Goal: Task Accomplishment & Management: Use online tool/utility

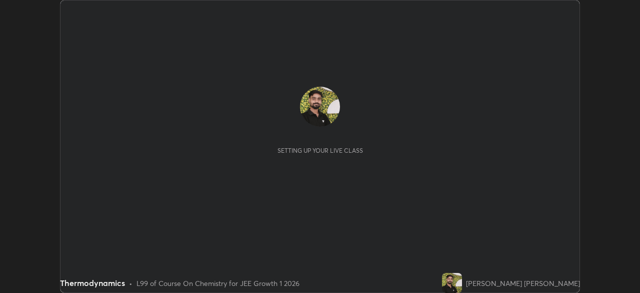
scroll to position [293, 640]
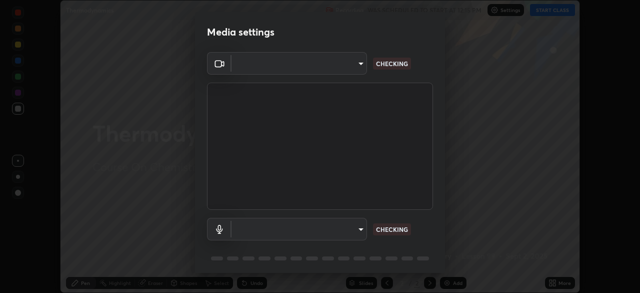
type input "d943c429c6768cc43748b604c9c0ebf3724e607f85506a855244b083f0bc12de"
click at [280, 225] on body "Erase all Thermodynamics Recording WAS SCHEDULED TO START AT 12:15 PM Settings …" at bounding box center [320, 146] width 640 height 293
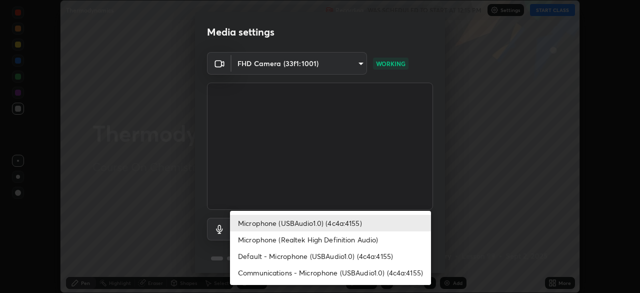
click at [298, 236] on li "Microphone (Realtek High Definition Audio)" at bounding box center [330, 239] width 201 height 17
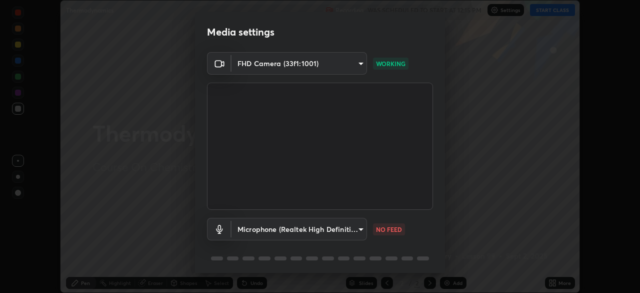
click at [268, 230] on body "Erase all Thermodynamics Recording WAS SCHEDULED TO START AT 12:15 PM Settings …" at bounding box center [320, 146] width 640 height 293
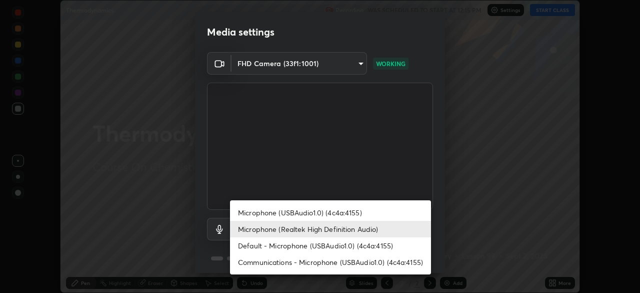
click at [302, 210] on li "Microphone (USBAudio1.0) (4c4a:4155)" at bounding box center [330, 212] width 201 height 17
type input "7f2bd4d232e47406e13868a40d9651d2dfc7d875aa40b9d8b7729e2d22168b6d"
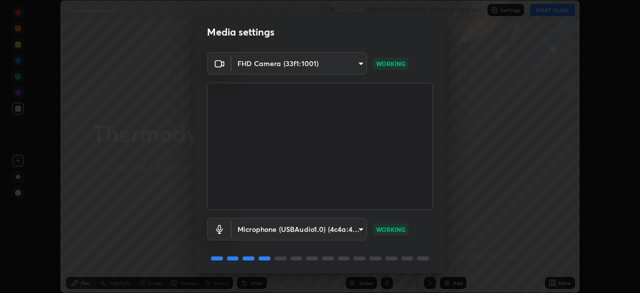
scroll to position [36, 0]
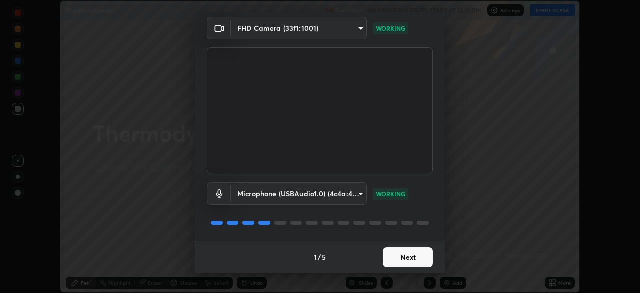
click at [396, 260] on button "Next" at bounding box center [408, 257] width 50 height 20
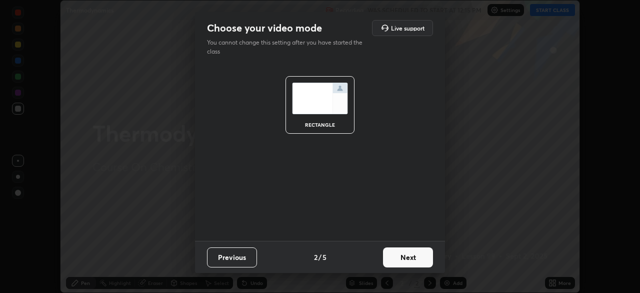
scroll to position [0, 0]
click at [400, 259] on button "Next" at bounding box center [408, 257] width 50 height 20
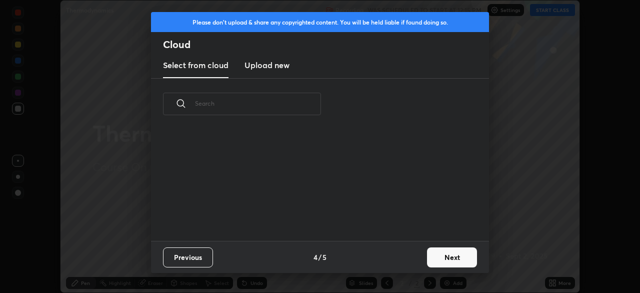
click at [403, 258] on div "Previous 4 / 5 Next" at bounding box center [320, 257] width 338 height 32
click at [407, 260] on div "Previous 4 / 5 Next" at bounding box center [320, 257] width 338 height 32
click at [441, 260] on button "Next" at bounding box center [452, 257] width 50 height 20
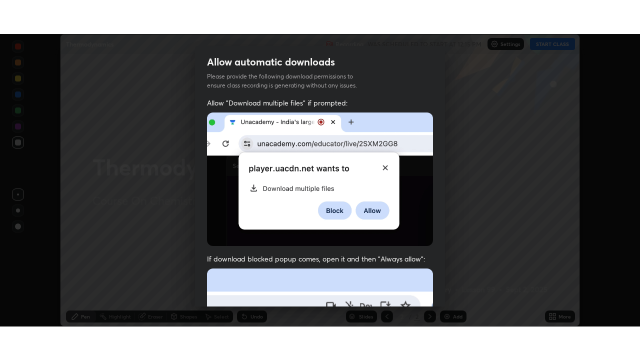
scroll to position [240, 0]
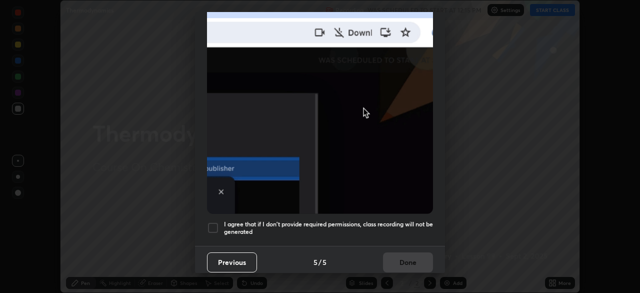
click at [214, 222] on div at bounding box center [213, 228] width 12 height 12
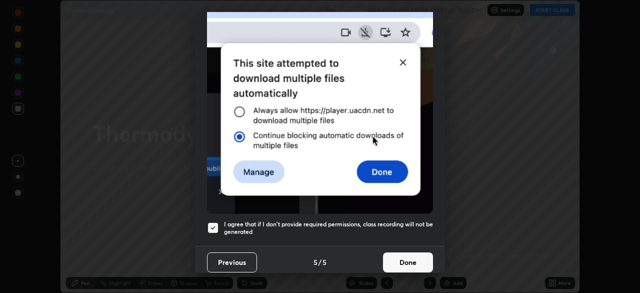
click at [403, 253] on button "Done" at bounding box center [408, 262] width 50 height 20
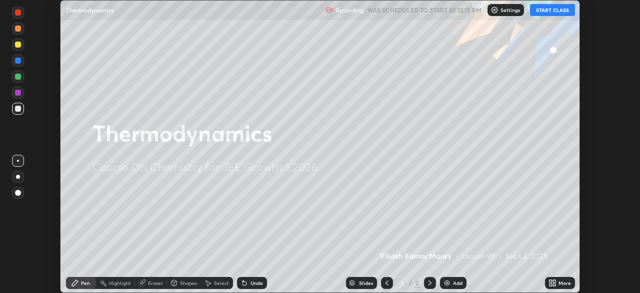
click at [561, 285] on div "More" at bounding box center [565, 282] width 13 height 5
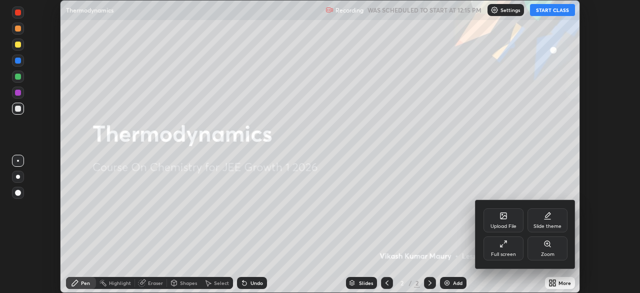
click at [498, 240] on div "Full screen" at bounding box center [504, 248] width 40 height 24
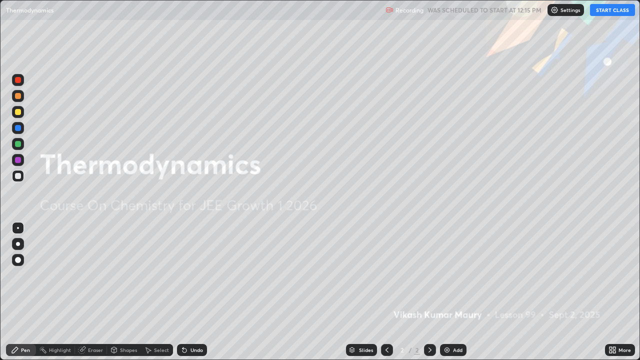
scroll to position [360, 640]
click at [599, 13] on button "START CLASS" at bounding box center [612, 10] width 45 height 12
click at [452, 292] on div "Add" at bounding box center [453, 350] width 27 height 12
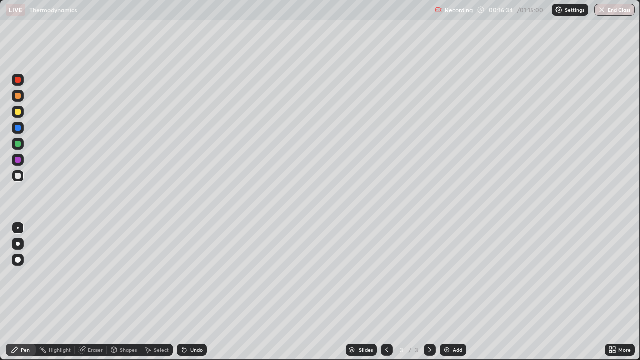
click at [452, 292] on div "Add" at bounding box center [453, 350] width 27 height 12
click at [98, 292] on div "Eraser" at bounding box center [91, 350] width 32 height 12
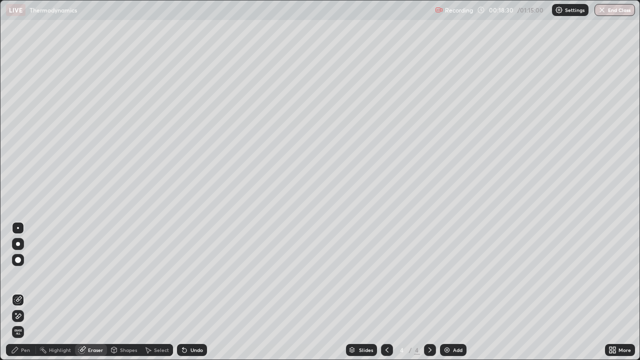
click at [20, 292] on div "Pen" at bounding box center [21, 350] width 30 height 12
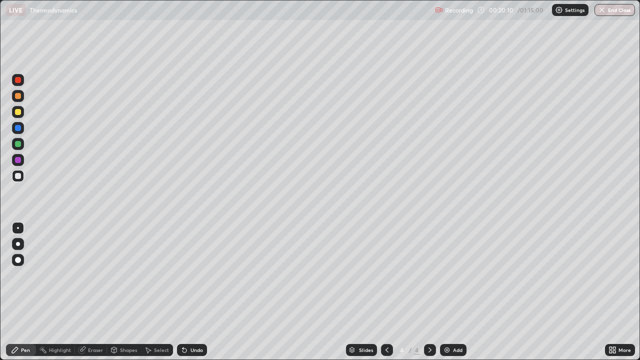
click at [94, 292] on div "Eraser" at bounding box center [95, 350] width 15 height 5
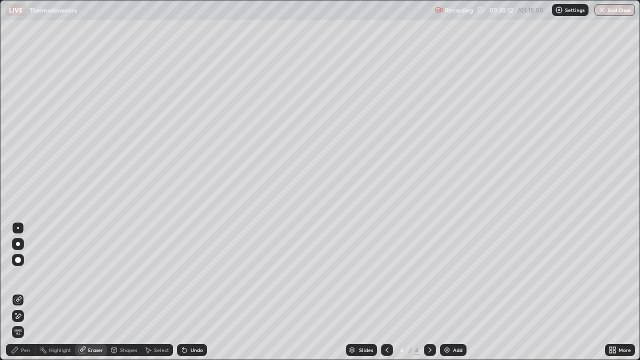
click at [26, 292] on div "Pen" at bounding box center [25, 350] width 9 height 5
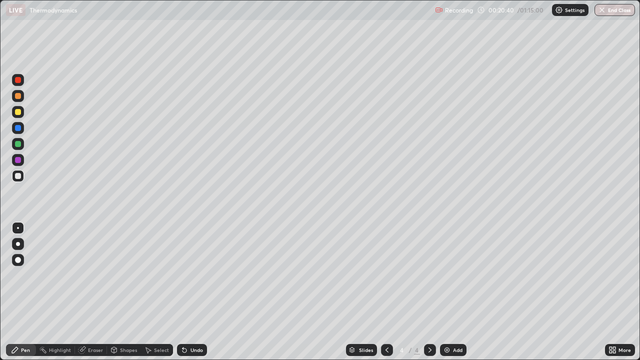
click at [450, 292] on div "Add" at bounding box center [453, 350] width 27 height 12
click at [385, 292] on icon at bounding box center [387, 350] width 8 height 8
click at [428, 292] on icon at bounding box center [430, 350] width 8 height 8
click at [386, 292] on icon at bounding box center [387, 350] width 8 height 8
click at [431, 292] on icon at bounding box center [430, 350] width 8 height 8
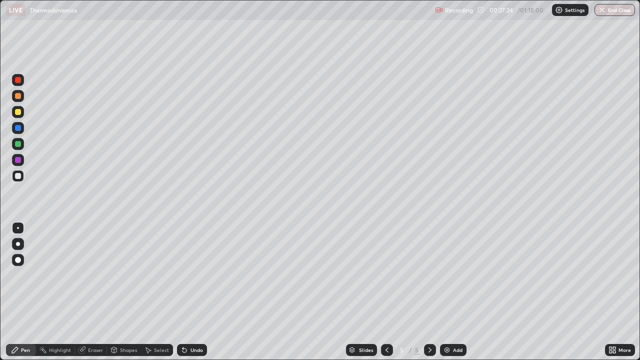
click at [455, 292] on div "Add" at bounding box center [453, 350] width 27 height 12
click at [93, 292] on div "Eraser" at bounding box center [95, 350] width 15 height 5
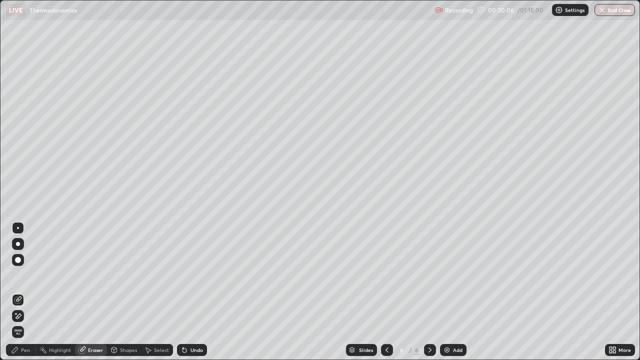
click at [29, 292] on div "Pen" at bounding box center [25, 350] width 9 height 5
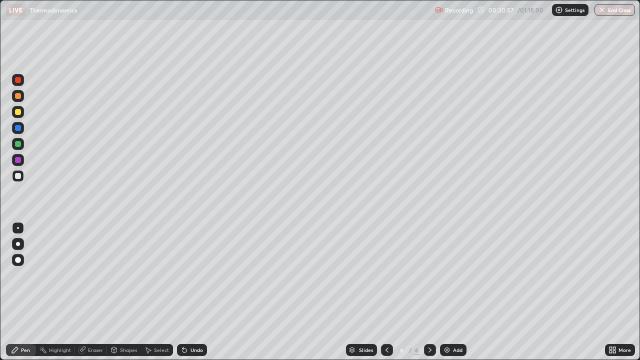
click at [454, 292] on div "Add" at bounding box center [458, 350] width 10 height 5
click at [19, 112] on div at bounding box center [18, 112] width 6 height 6
click at [453, 292] on div "Add" at bounding box center [458, 350] width 10 height 5
click at [513, 63] on button "Undo" at bounding box center [526, 68] width 29 height 12
click at [87, 292] on div "Eraser" at bounding box center [91, 350] width 32 height 12
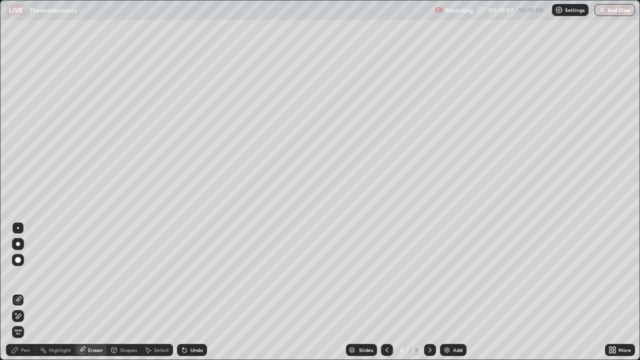
click at [26, 292] on div "Pen" at bounding box center [25, 350] width 9 height 5
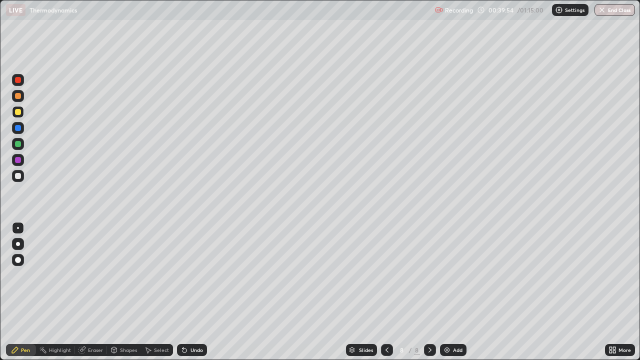
click at [87, 292] on div "Eraser" at bounding box center [91, 350] width 32 height 12
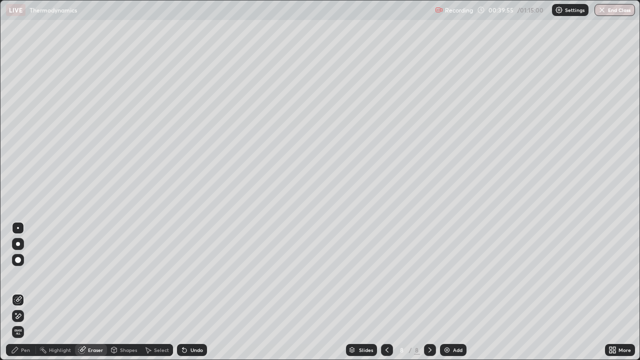
click at [31, 292] on div "Pen" at bounding box center [21, 350] width 30 height 12
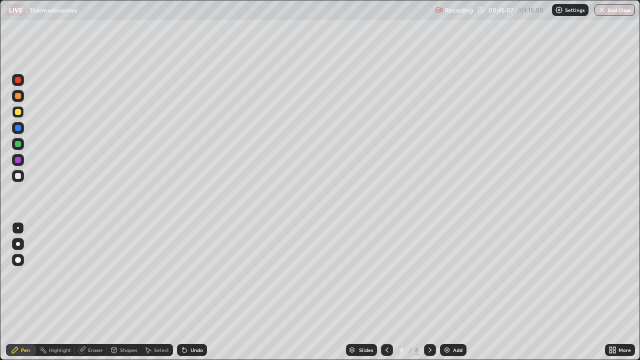
click at [450, 292] on img at bounding box center [447, 350] width 8 height 8
click at [386, 292] on icon at bounding box center [387, 350] width 8 height 8
click at [391, 292] on div at bounding box center [387, 350] width 12 height 12
click at [429, 292] on icon at bounding box center [430, 350] width 8 height 8
click at [428, 292] on icon at bounding box center [430, 350] width 8 height 8
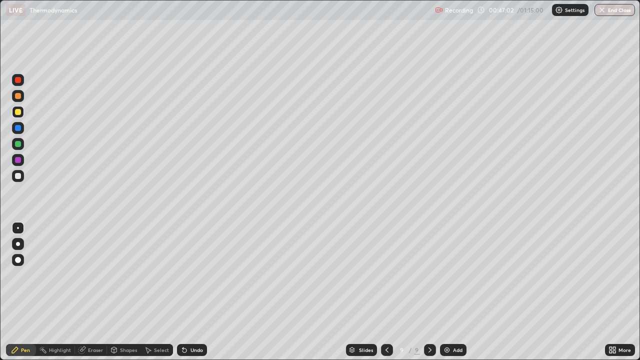
click at [385, 292] on icon at bounding box center [387, 350] width 8 height 8
click at [386, 292] on icon at bounding box center [387, 350] width 8 height 8
click at [429, 292] on icon at bounding box center [430, 350] width 3 height 5
click at [429, 292] on icon at bounding box center [430, 350] width 8 height 8
click at [94, 292] on div "Eraser" at bounding box center [95, 350] width 15 height 5
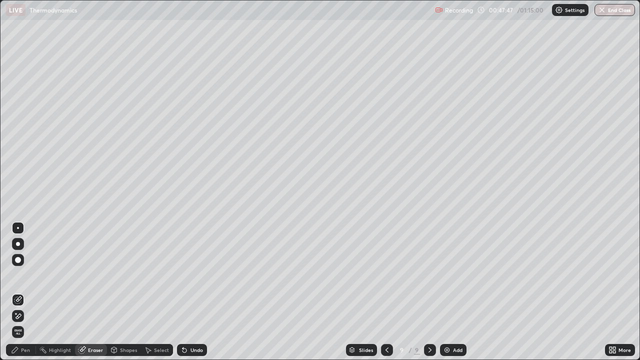
click at [27, 292] on div "Pen" at bounding box center [25, 350] width 9 height 5
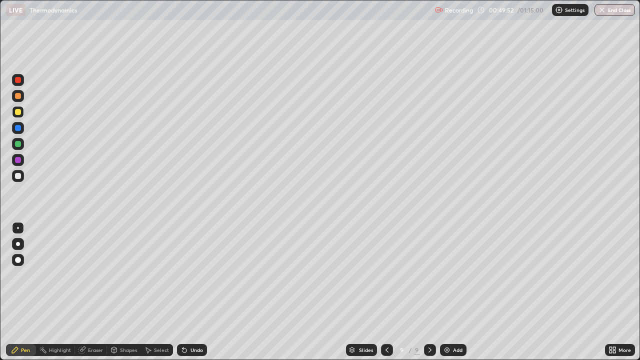
click at [91, 292] on div "Eraser" at bounding box center [91, 350] width 32 height 12
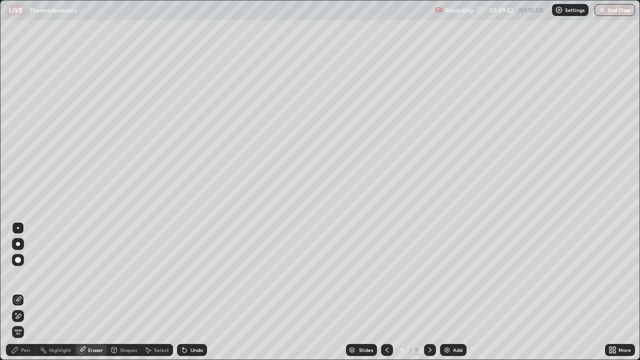
click at [20, 292] on icon at bounding box center [19, 316] width 6 height 5
click at [28, 292] on div "Pen" at bounding box center [25, 350] width 9 height 5
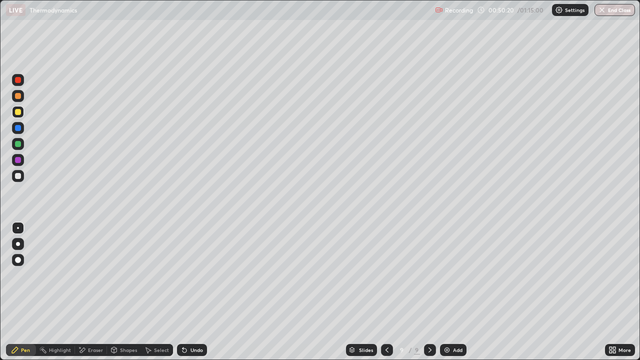
click at [448, 292] on img at bounding box center [447, 350] width 8 height 8
click at [87, 292] on div "Eraser" at bounding box center [91, 350] width 32 height 12
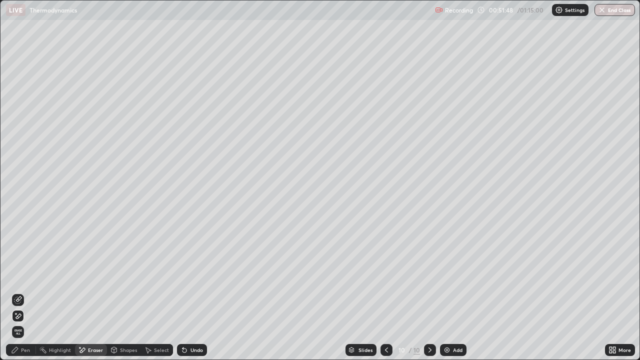
click at [26, 292] on div "Pen" at bounding box center [25, 350] width 9 height 5
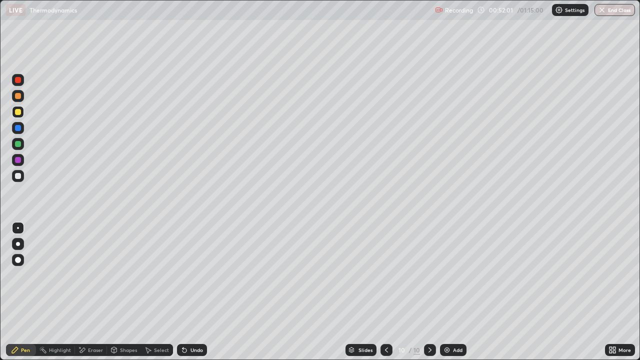
click at [89, 292] on div "Eraser" at bounding box center [91, 350] width 32 height 12
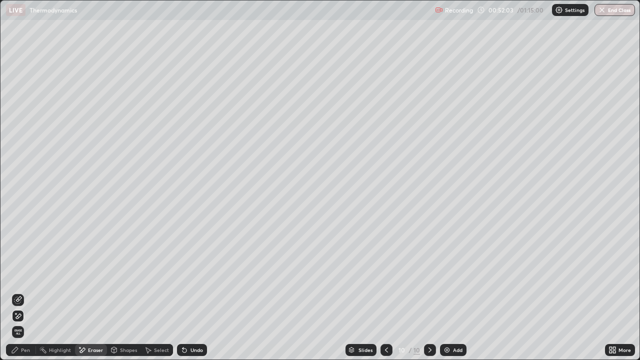
click at [22, 292] on div "Pen" at bounding box center [25, 350] width 9 height 5
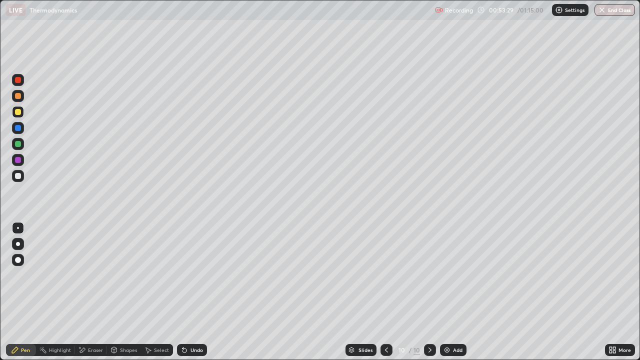
click at [92, 292] on div "Eraser" at bounding box center [95, 350] width 15 height 5
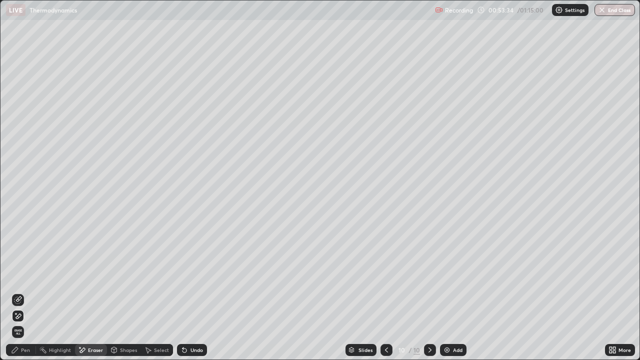
click at [23, 292] on div "Pen" at bounding box center [25, 350] width 9 height 5
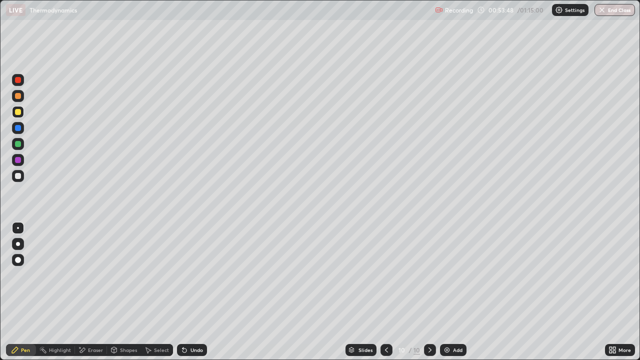
click at [85, 292] on icon at bounding box center [82, 350] width 8 height 9
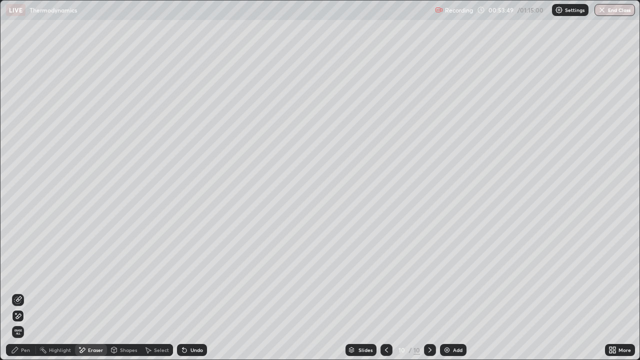
click at [27, 292] on div "Pen" at bounding box center [25, 350] width 9 height 5
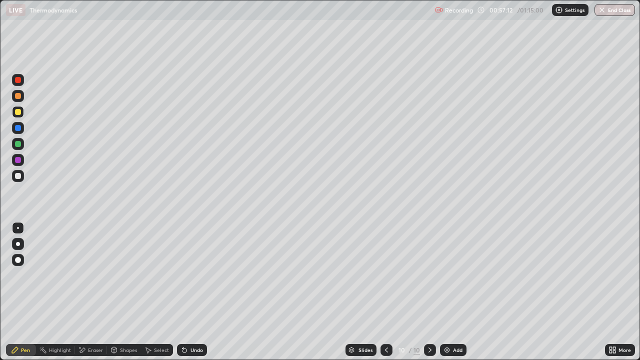
click at [387, 292] on icon at bounding box center [387, 350] width 8 height 8
click at [381, 292] on div at bounding box center [387, 350] width 12 height 12
click at [429, 292] on icon at bounding box center [430, 350] width 8 height 8
click at [430, 292] on icon at bounding box center [430, 350] width 8 height 8
click at [386, 292] on icon at bounding box center [387, 350] width 8 height 8
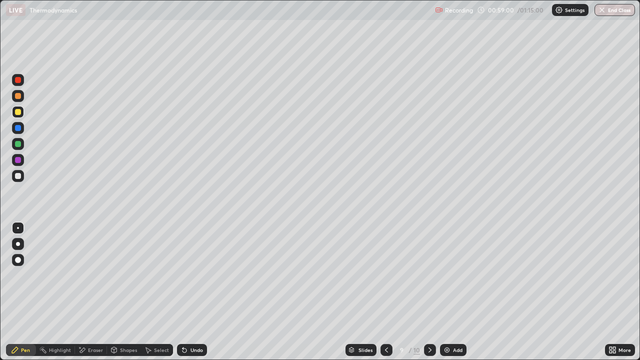
click at [430, 292] on icon at bounding box center [430, 350] width 8 height 8
click at [386, 292] on icon at bounding box center [386, 350] width 3 height 5
click at [435, 292] on div at bounding box center [430, 350] width 12 height 12
click at [429, 292] on icon at bounding box center [430, 350] width 8 height 8
click at [386, 292] on icon at bounding box center [387, 350] width 8 height 8
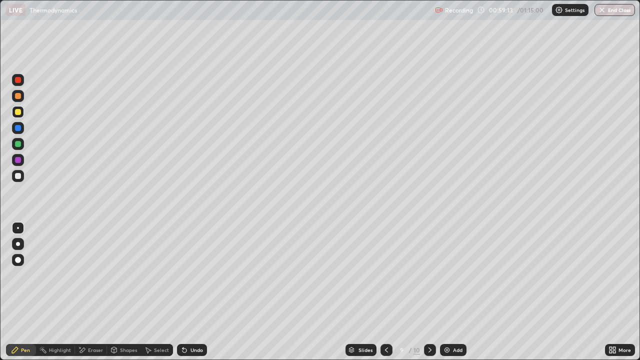
click at [91, 292] on div "Eraser" at bounding box center [91, 350] width 32 height 12
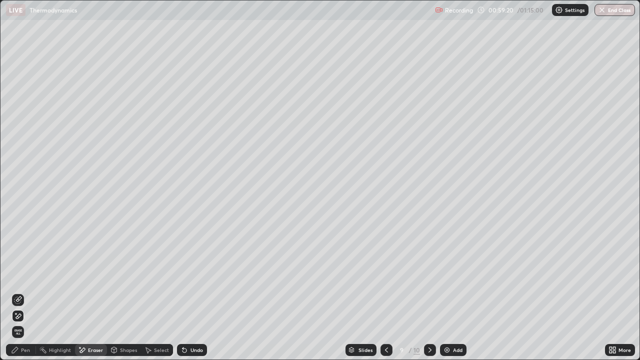
click at [18, 292] on icon at bounding box center [15, 350] width 8 height 8
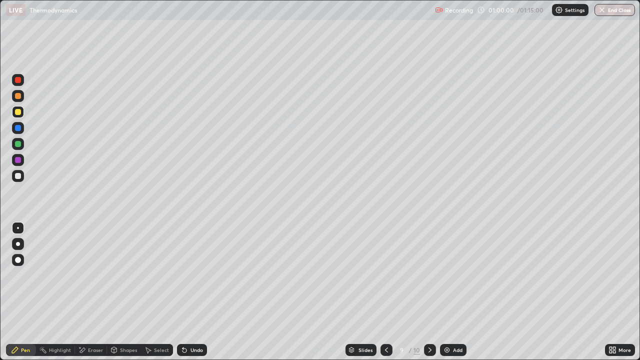
click at [428, 292] on icon at bounding box center [430, 350] width 8 height 8
click at [429, 292] on icon at bounding box center [430, 350] width 8 height 8
click at [385, 292] on icon at bounding box center [387, 350] width 8 height 8
click at [92, 292] on div "Eraser" at bounding box center [91, 350] width 32 height 12
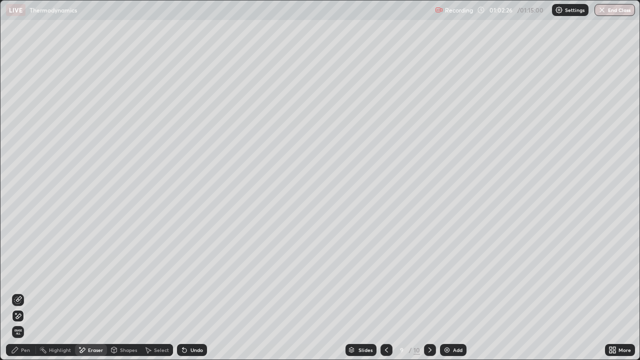
click at [29, 292] on div "Pen" at bounding box center [25, 350] width 9 height 5
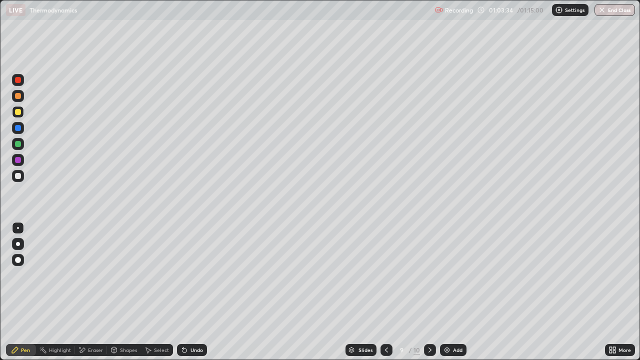
click at [604, 13] on img "button" at bounding box center [602, 10] width 8 height 8
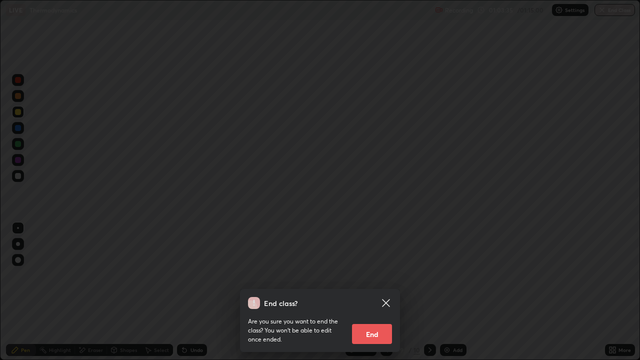
click at [383, 292] on button "End" at bounding box center [372, 334] width 40 height 20
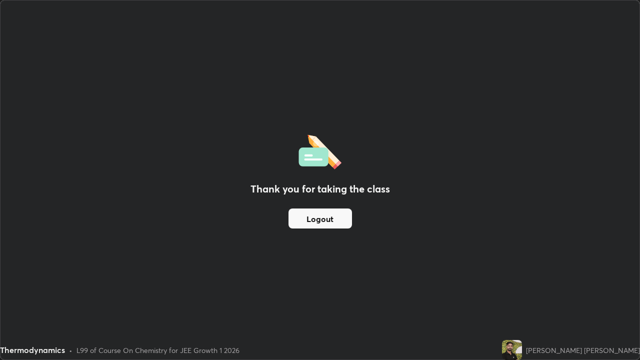
click at [317, 220] on button "Logout" at bounding box center [321, 219] width 64 height 20
